Goal: Task Accomplishment & Management: Use online tool/utility

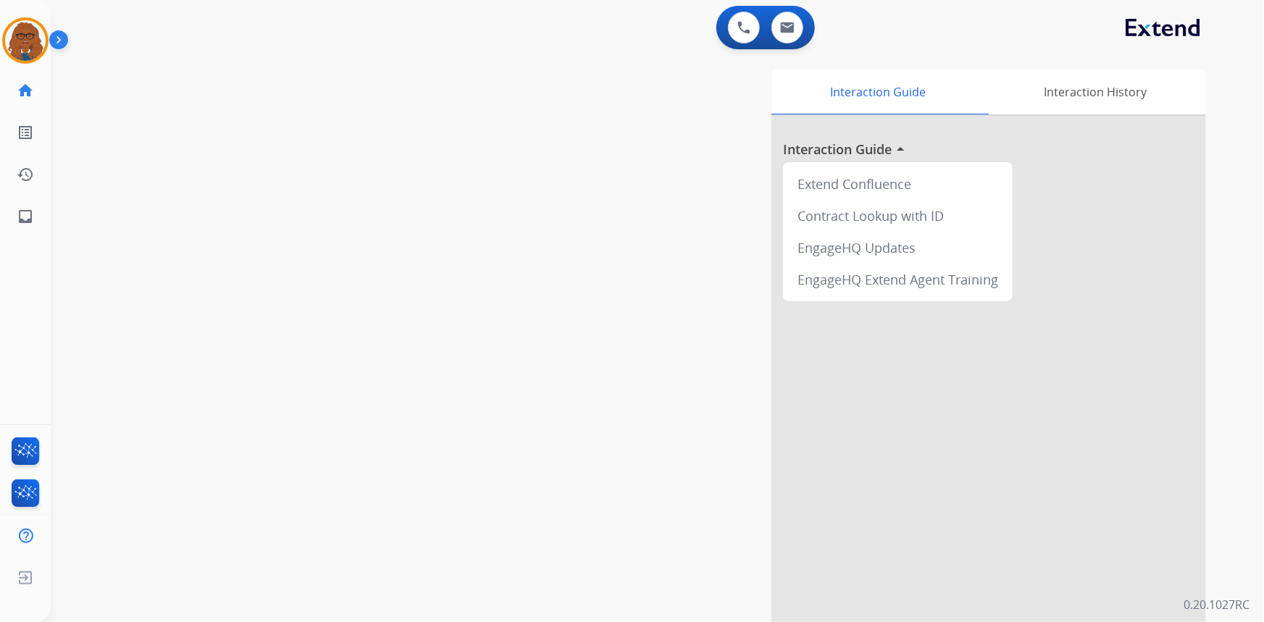
click at [21, 30] on img at bounding box center [25, 40] width 41 height 41
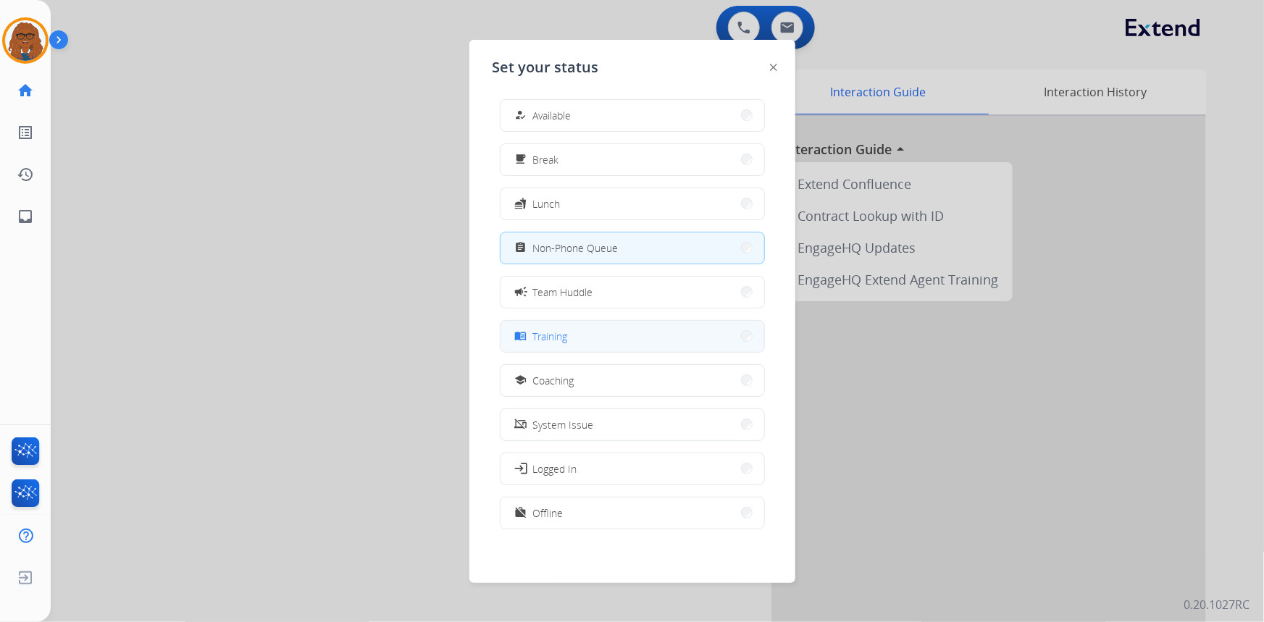
scroll to position [4, 0]
click at [571, 513] on button "work_off Offline" at bounding box center [632, 512] width 264 height 31
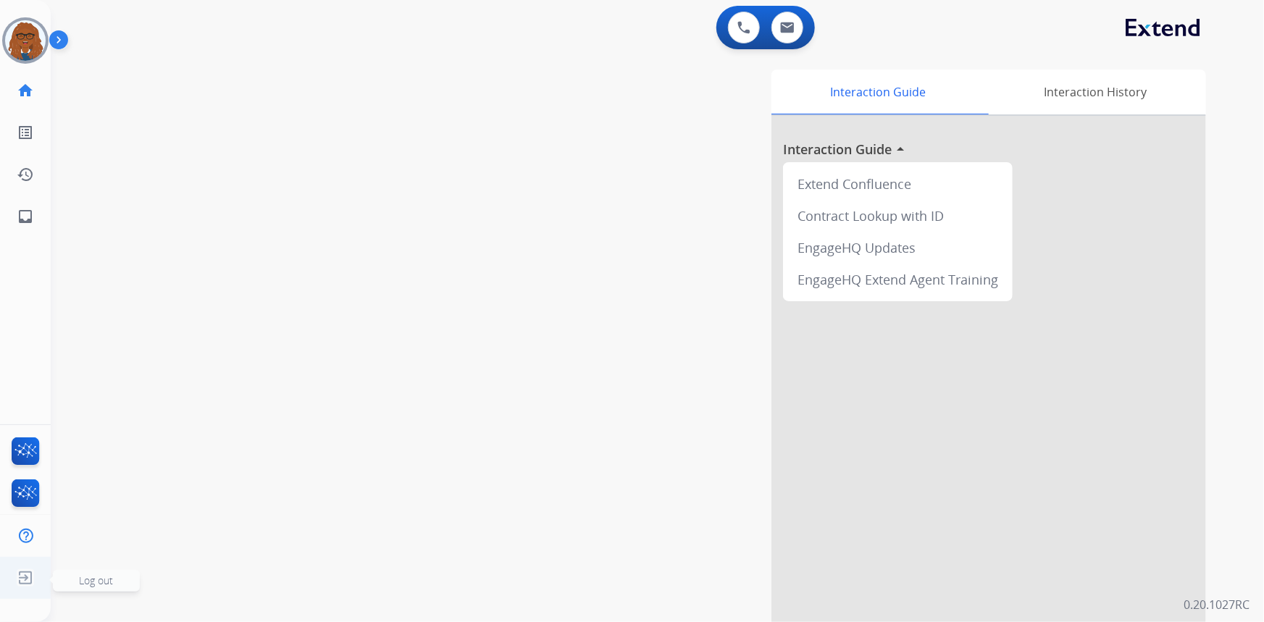
click at [21, 581] on img at bounding box center [25, 578] width 26 height 28
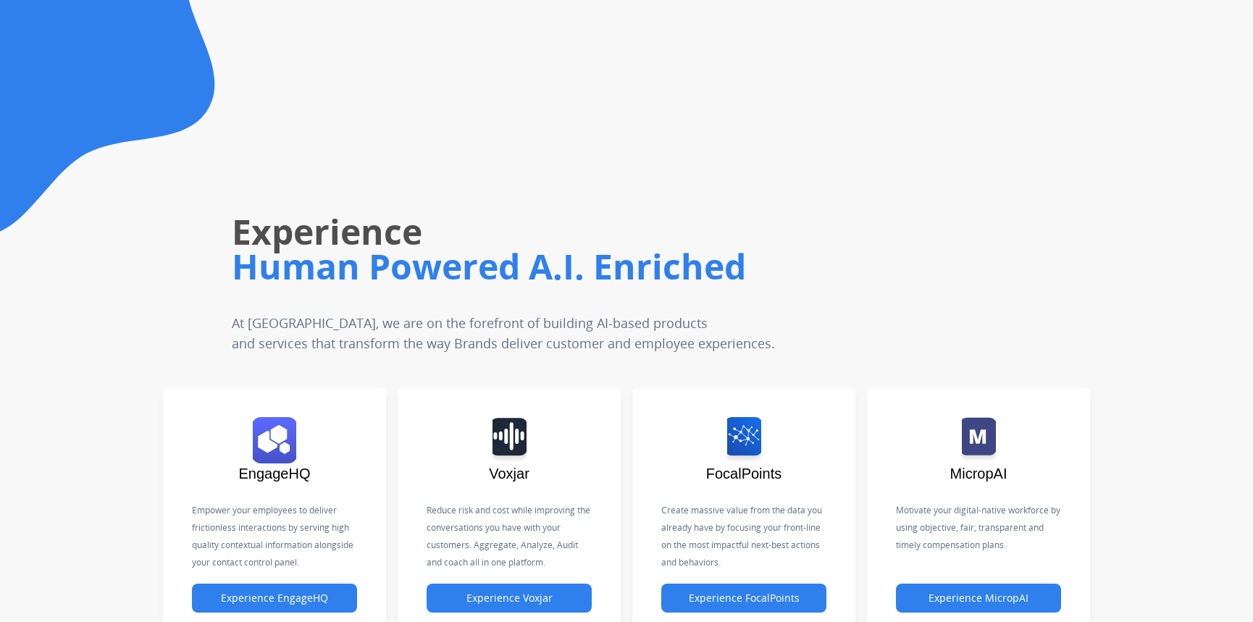
click at [472, 129] on div "Experience Human Powered A.I. Enriched At Untangl, we are on the forefront of b…" at bounding box center [532, 205] width 716 height 295
